Goal: Find specific page/section: Find specific page/section

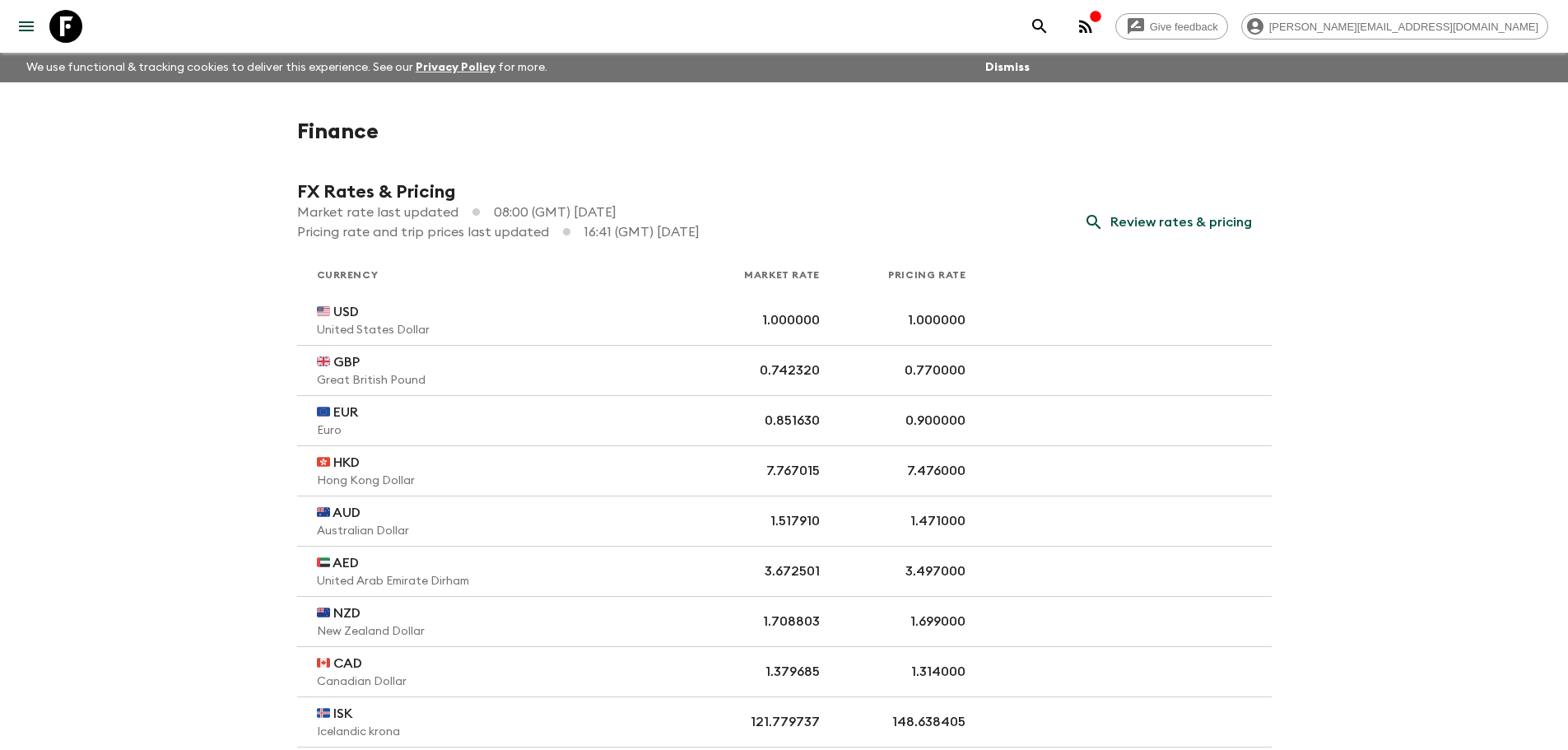
click at [28, 32] on icon "menu" at bounding box center [26, 26] width 20 height 20
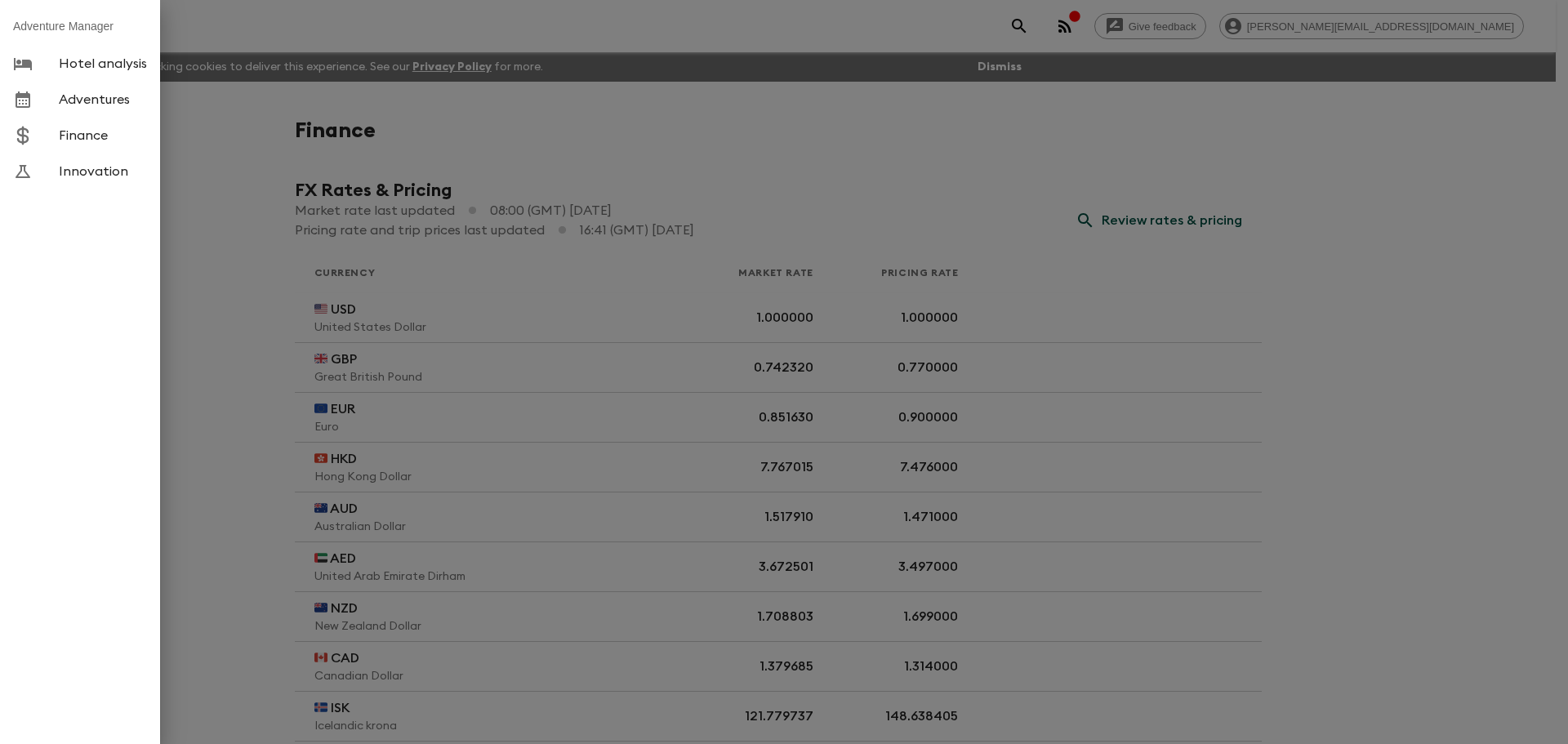
click at [72, 108] on link "Adventures" at bounding box center [80, 100] width 160 height 36
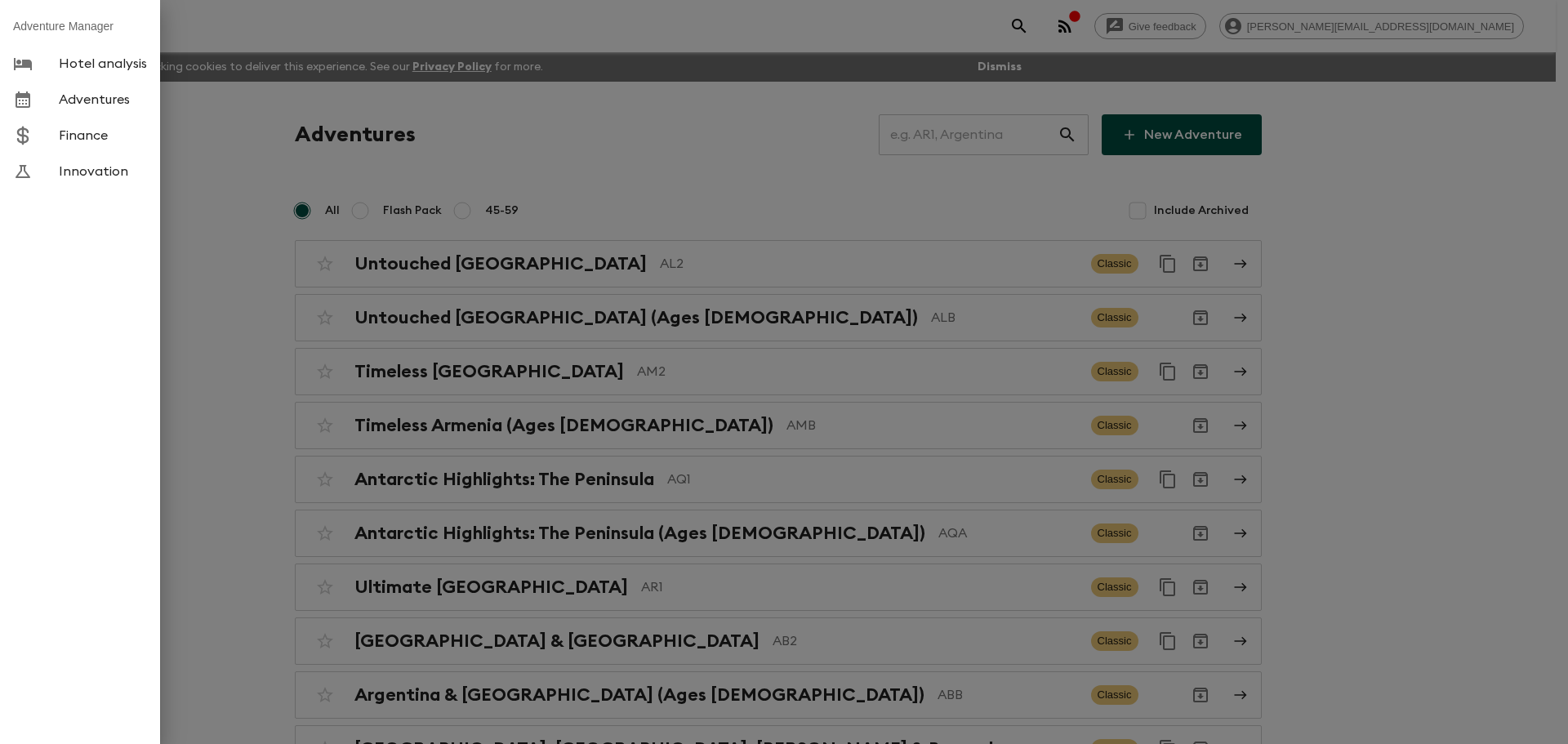
click at [953, 138] on div at bounding box center [784, 372] width 1568 height 744
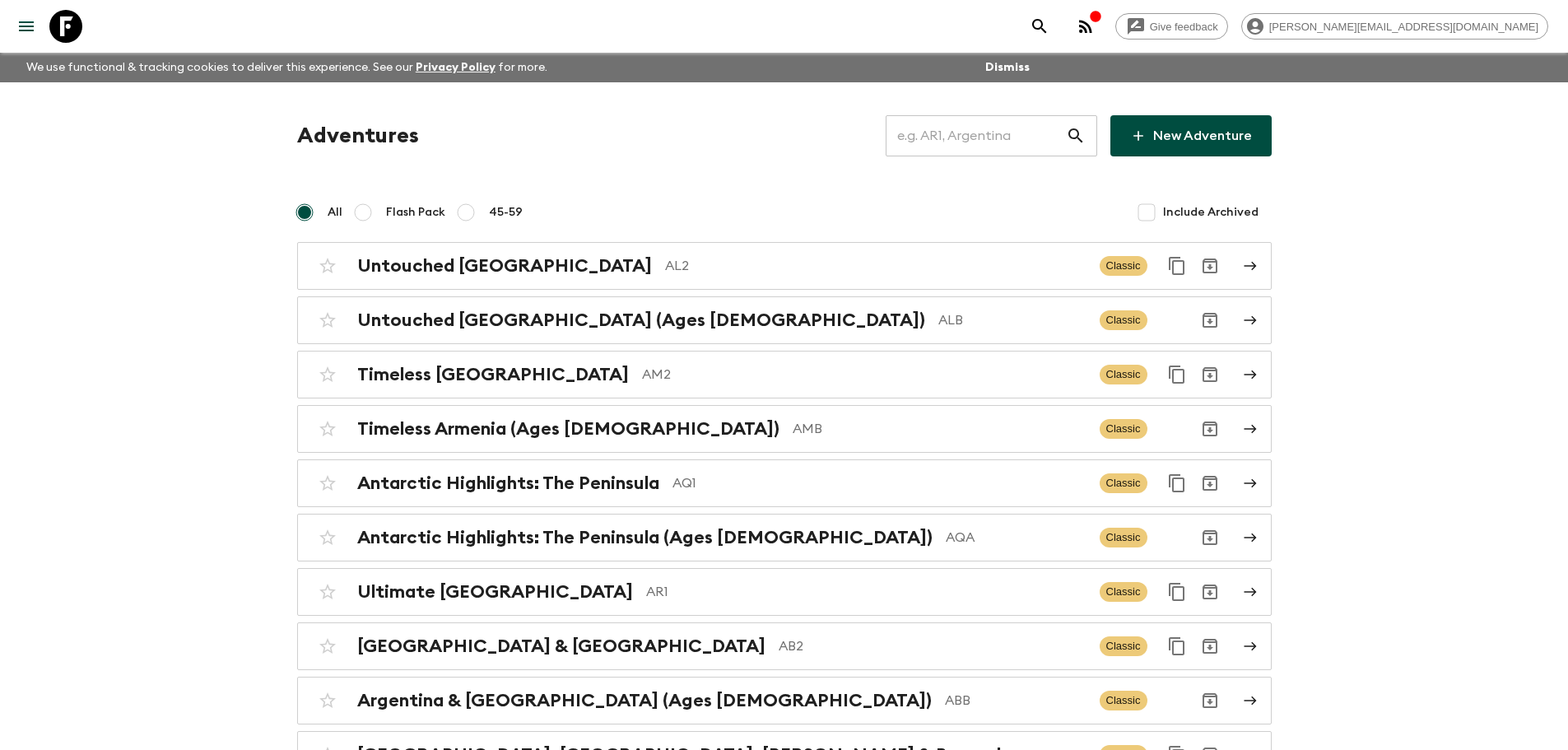
click at [963, 134] on input "text" at bounding box center [976, 135] width 180 height 46
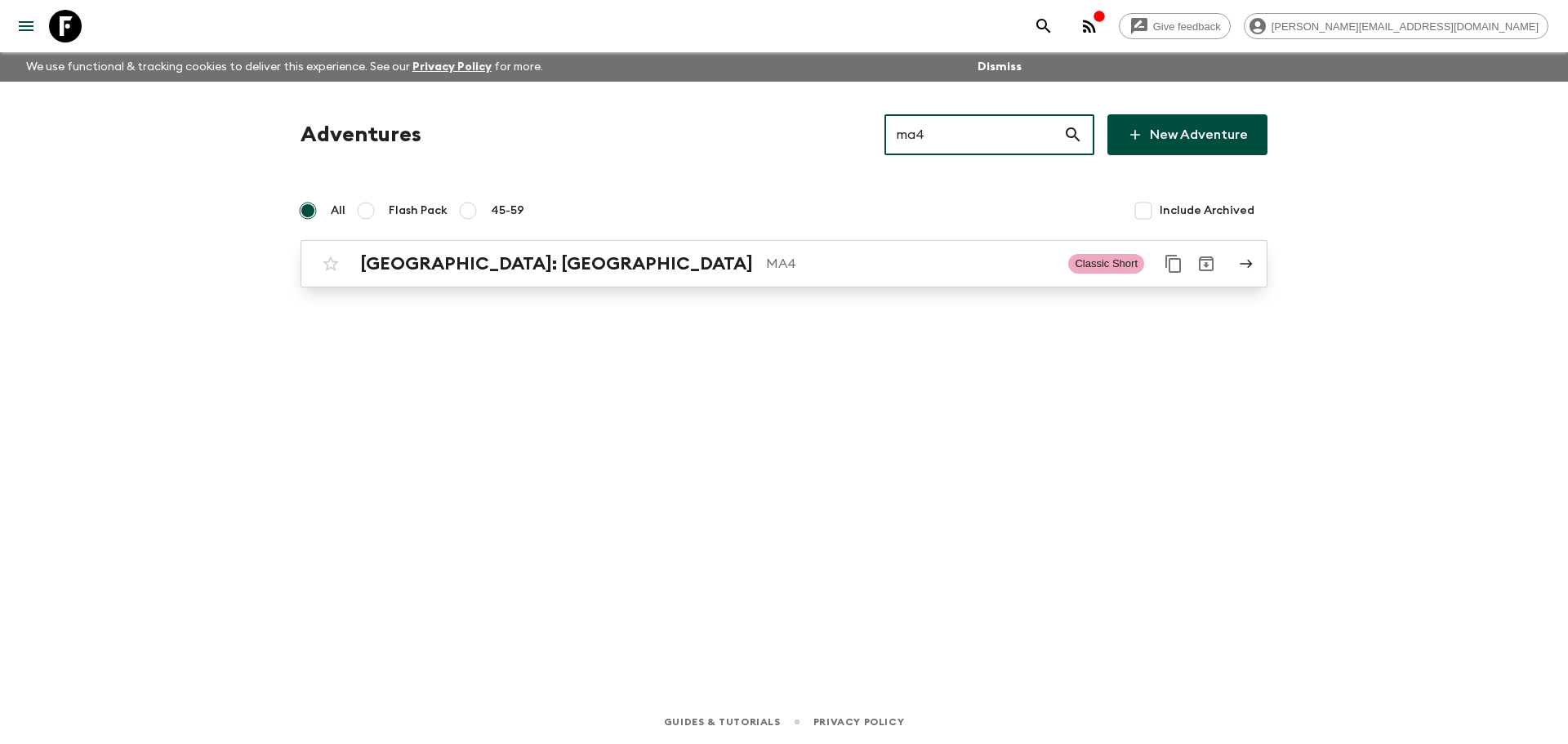
type input "ma4"
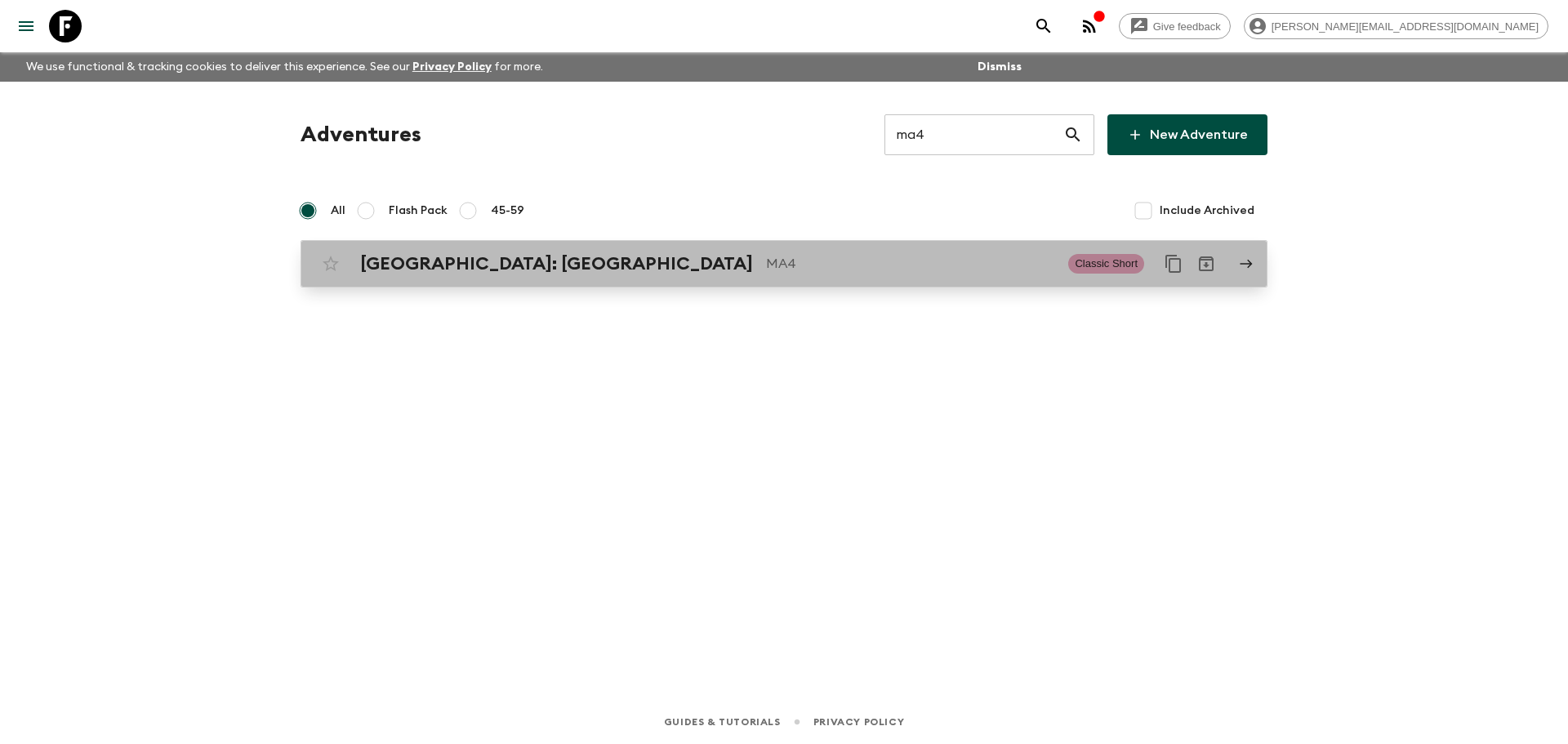
click at [766, 259] on p "MA4" at bounding box center [910, 263] width 289 height 20
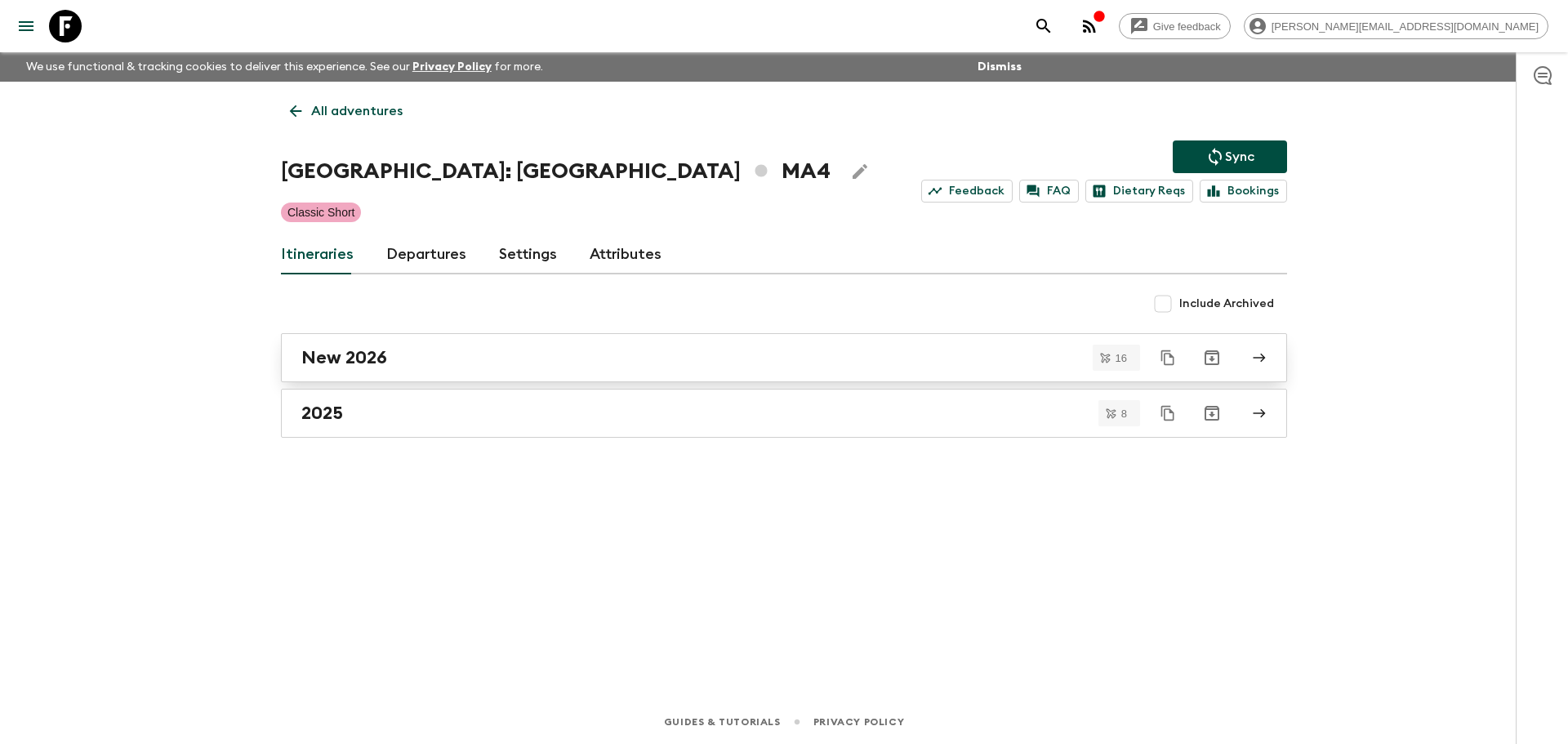
click at [458, 363] on div "New 2026" at bounding box center [769, 357] width 935 height 21
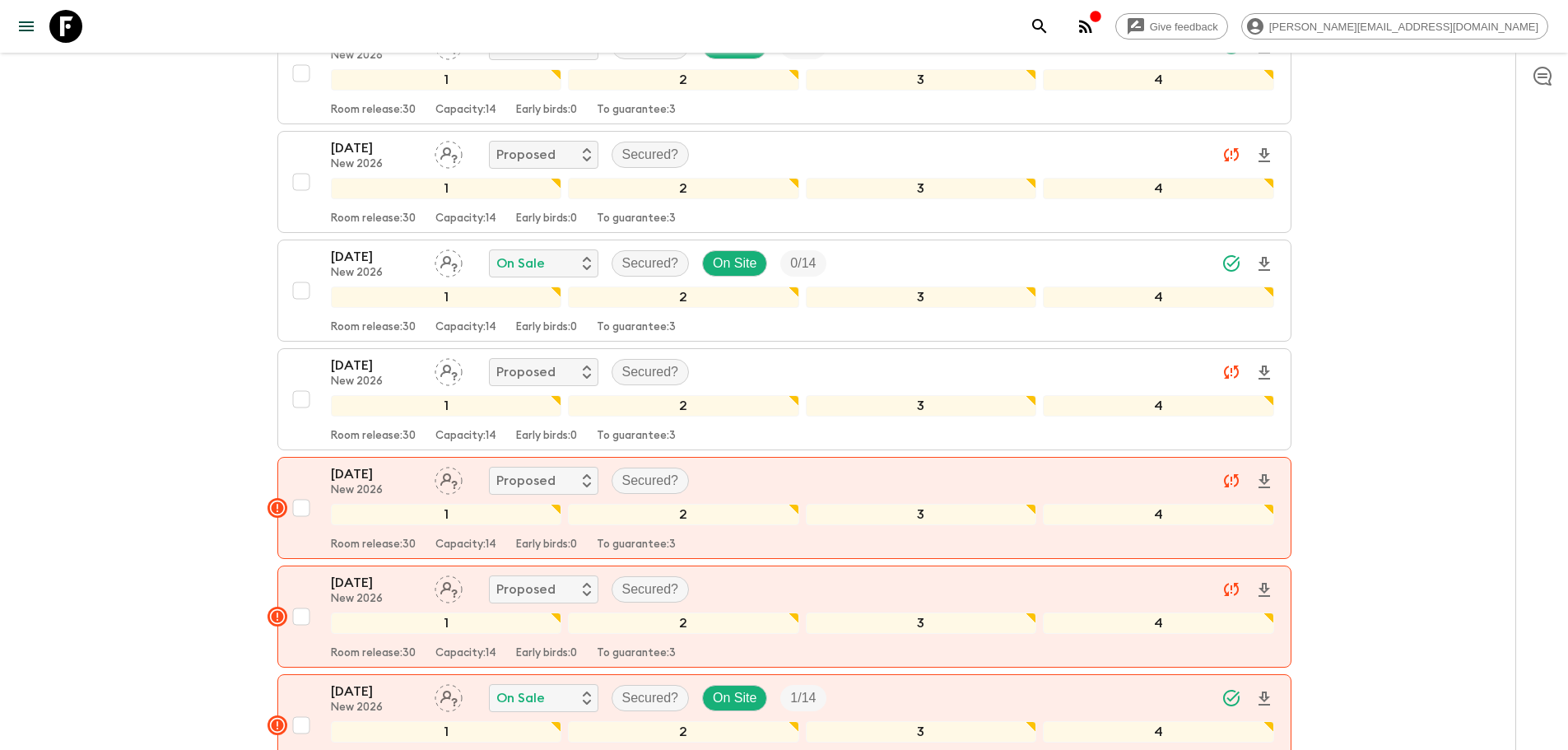
scroll to position [1482, 0]
